Goal: Task Accomplishment & Management: Understand process/instructions

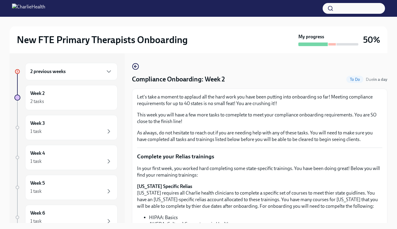
click at [99, 74] on div "2 previous weeks" at bounding box center [71, 71] width 82 height 7
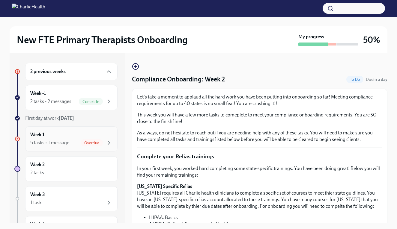
click at [78, 134] on div "Week 1 5 tasks • 1 message Overdue" at bounding box center [71, 139] width 82 height 15
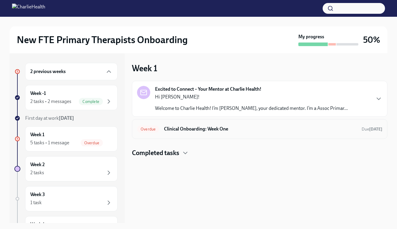
click at [222, 132] on h6 "Clinical Onboarding: Week One" at bounding box center [260, 129] width 193 height 7
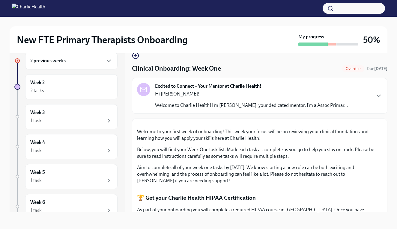
scroll to position [11, 0]
click at [366, 97] on div "Excited to Connect – Your Mentor at Charlie Health! Hi [PERSON_NAME]! Welcome t…" at bounding box center [259, 96] width 245 height 26
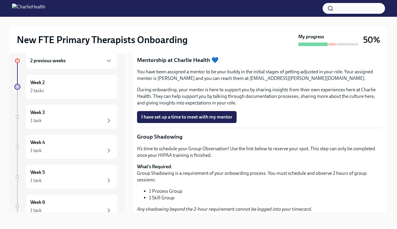
scroll to position [649, 0]
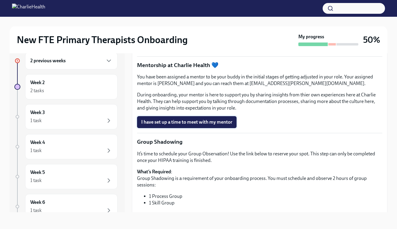
click at [167, 125] on span "I have set up a time to meet with my mentor" at bounding box center [186, 122] width 91 height 6
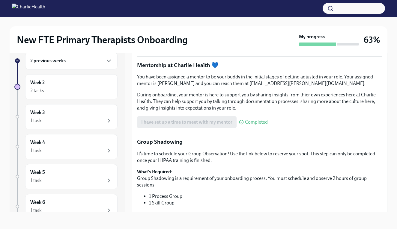
scroll to position [11, 0]
click at [93, 79] on div "Week 2 2 tasks" at bounding box center [71, 86] width 92 height 25
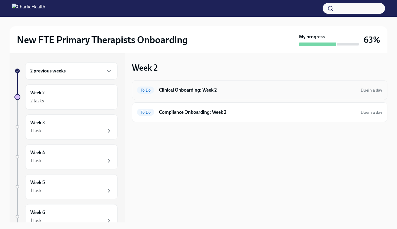
click at [192, 87] on h6 "Clinical Onboarding: Week 2" at bounding box center [257, 90] width 197 height 7
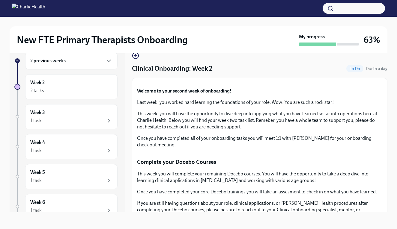
scroll to position [11, 0]
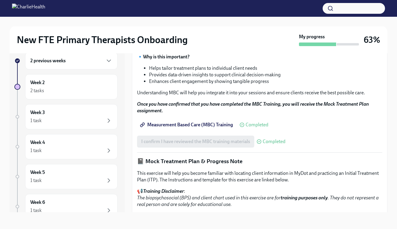
scroll to position [265, 0]
